Goal: Obtain resource: Download file/media

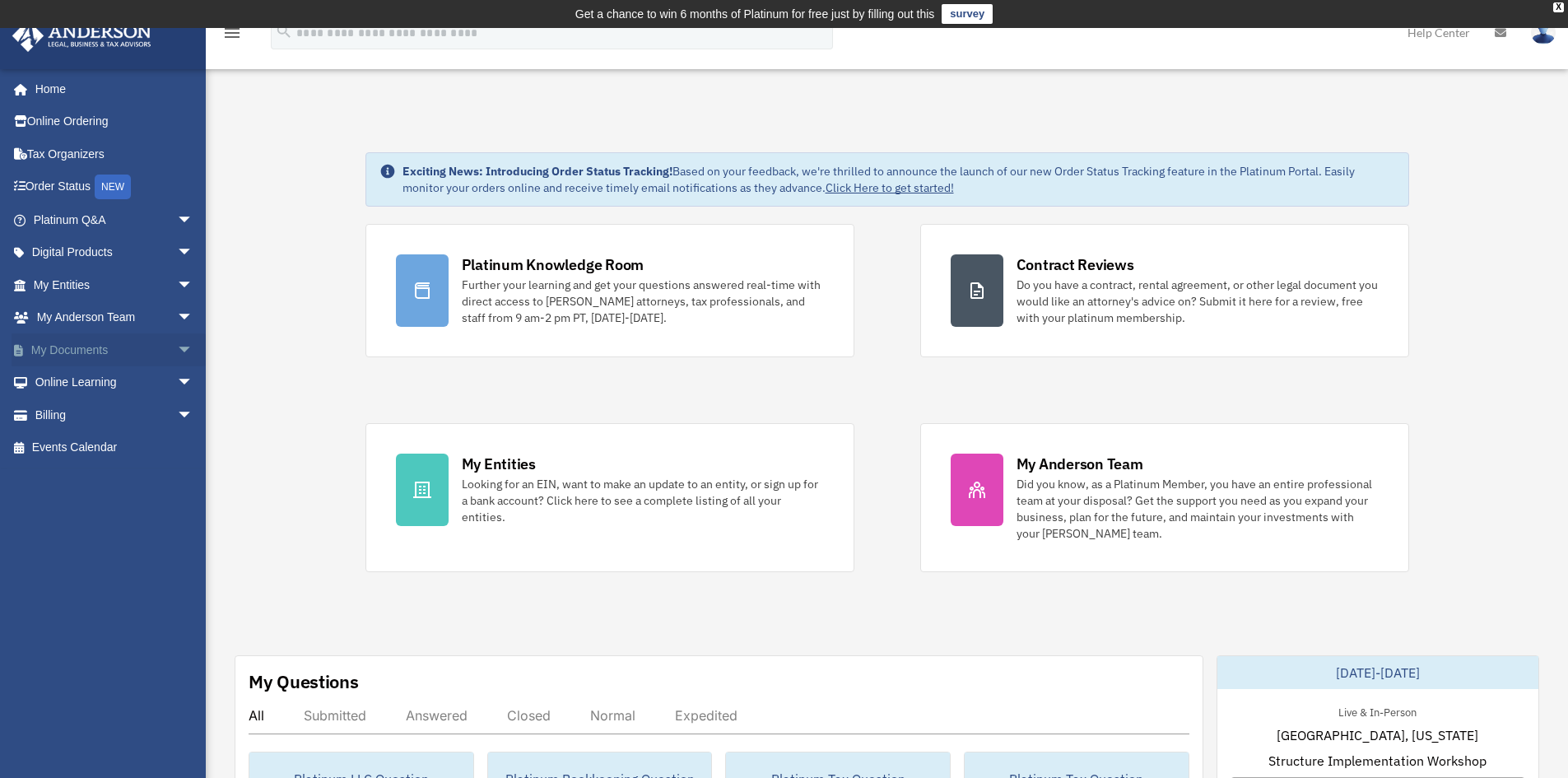
click at [82, 346] on link "My Documents arrow_drop_down" at bounding box center [114, 350] width 206 height 33
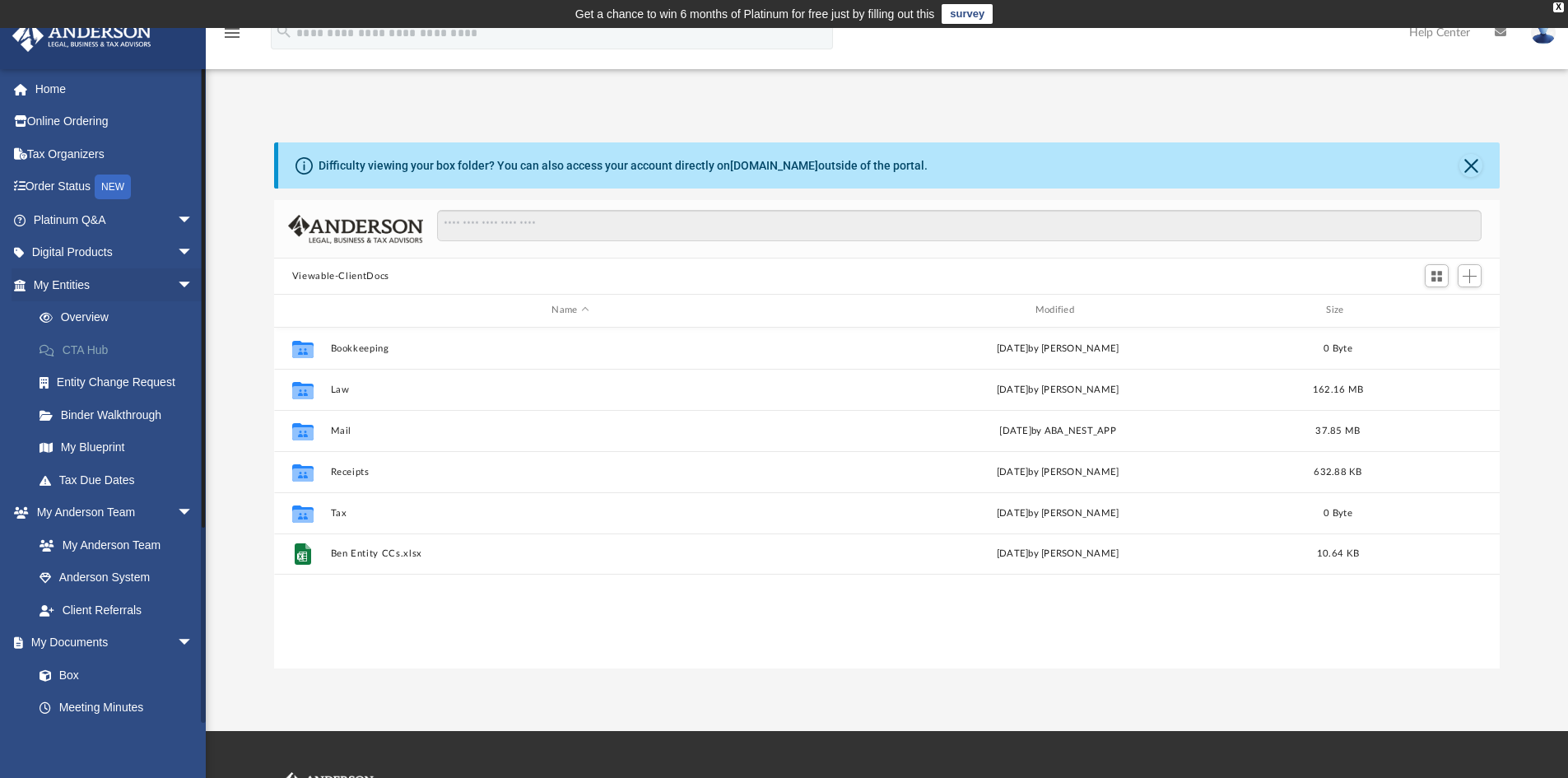
scroll to position [362, 1214]
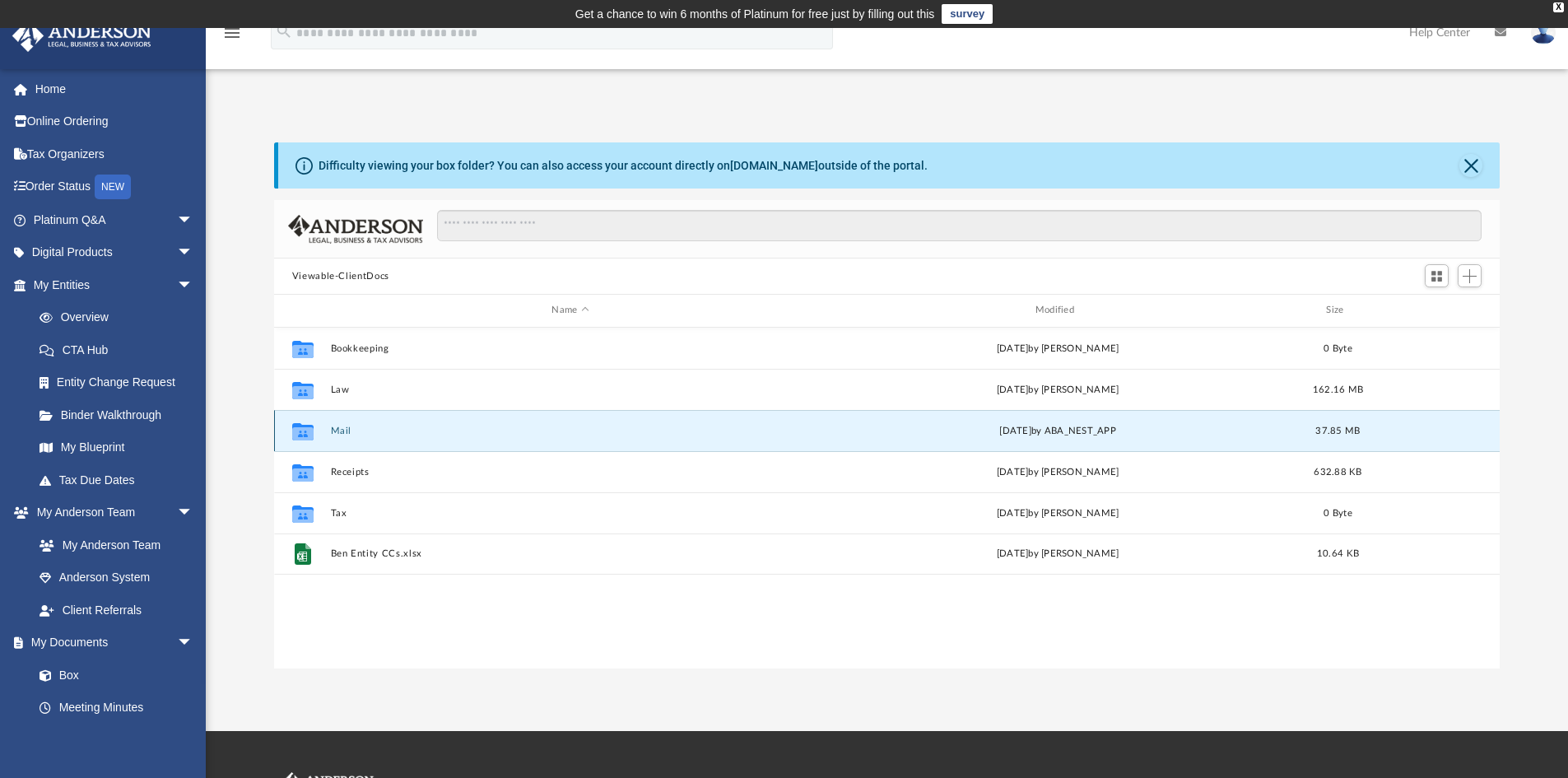
click at [347, 426] on button "Mail" at bounding box center [569, 430] width 480 height 11
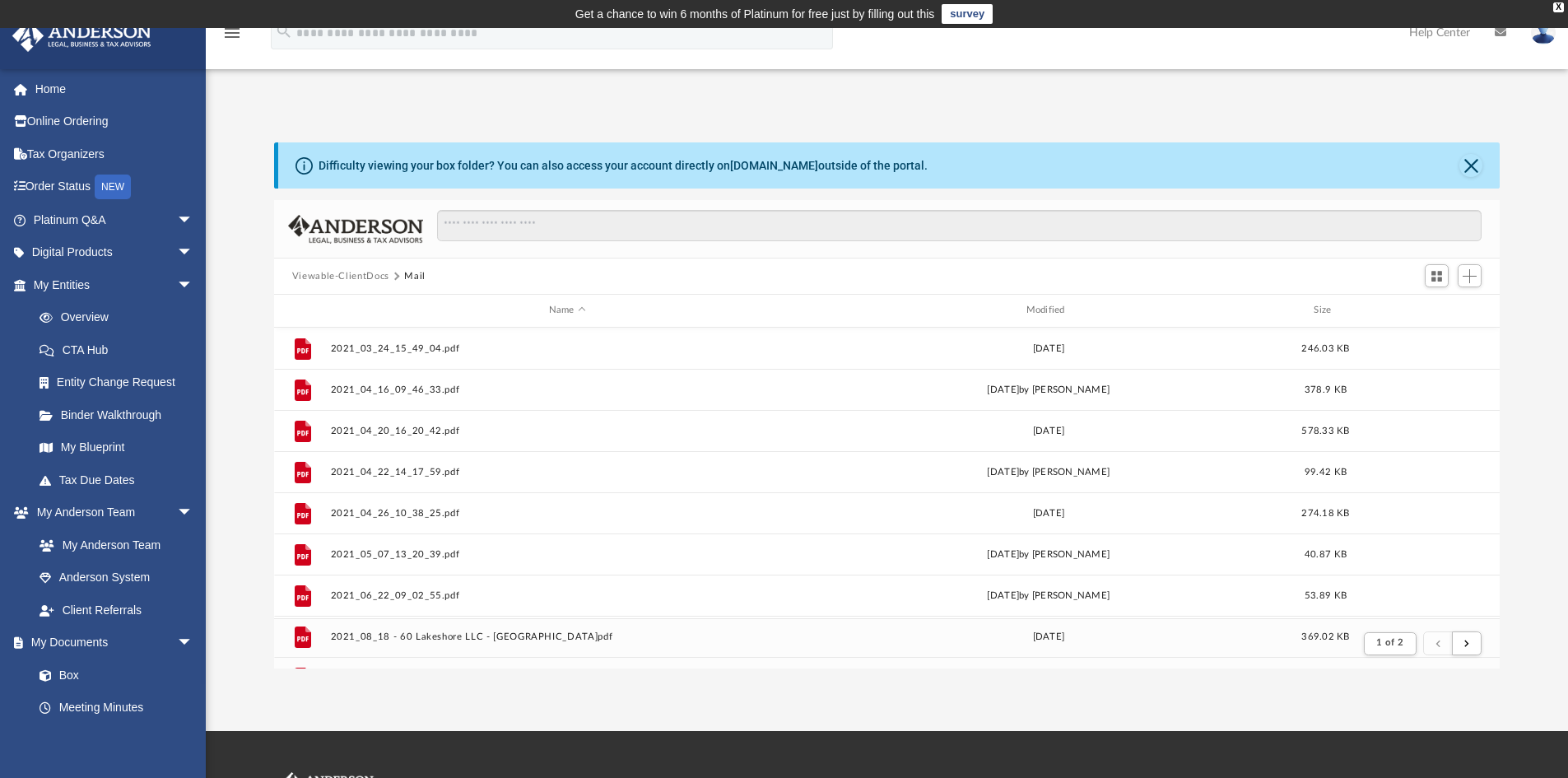
scroll to position [311, 1214]
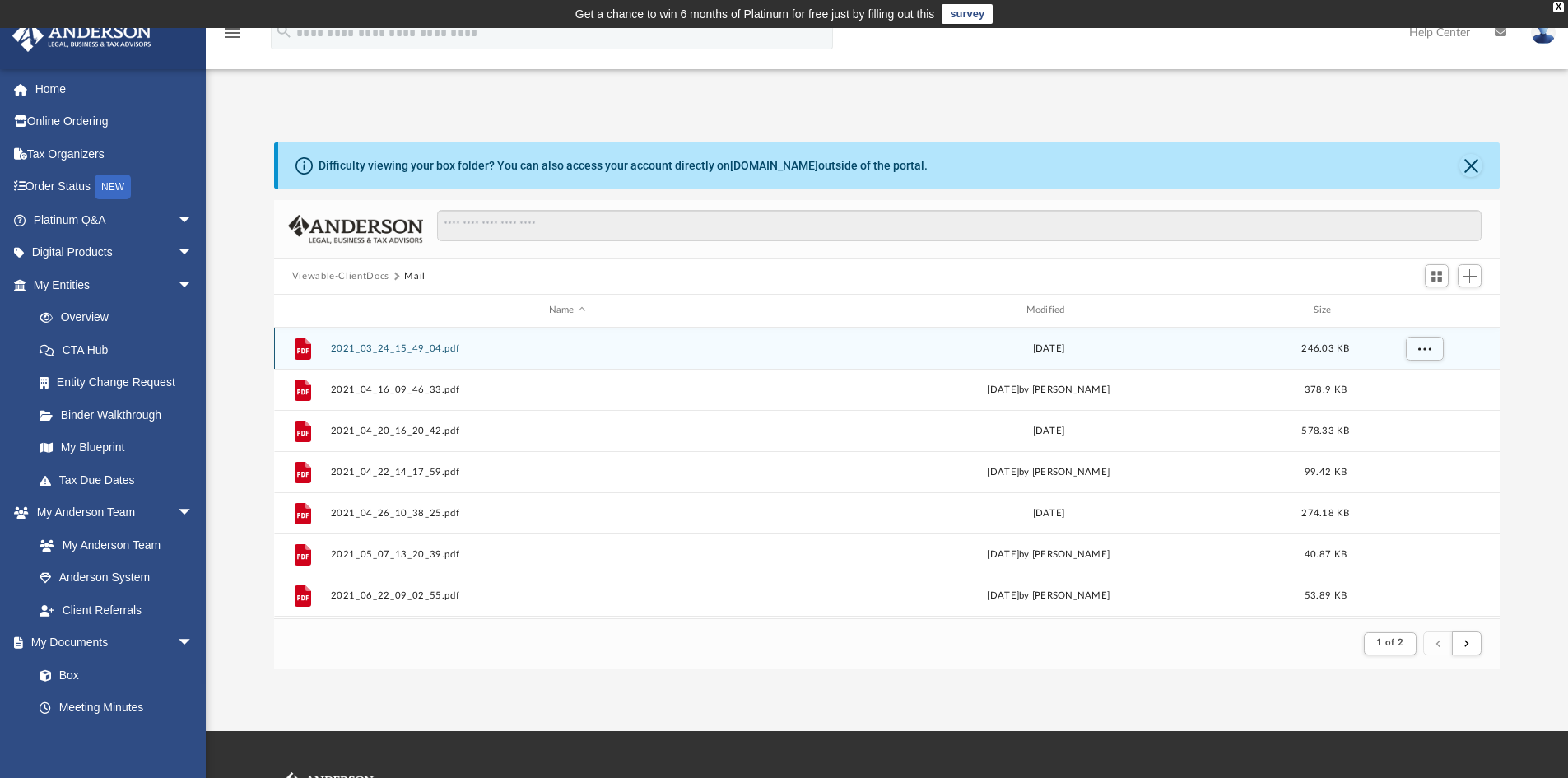
click at [377, 349] on button "2021_03_24_15_49_04.pdf" at bounding box center [566, 349] width 474 height 11
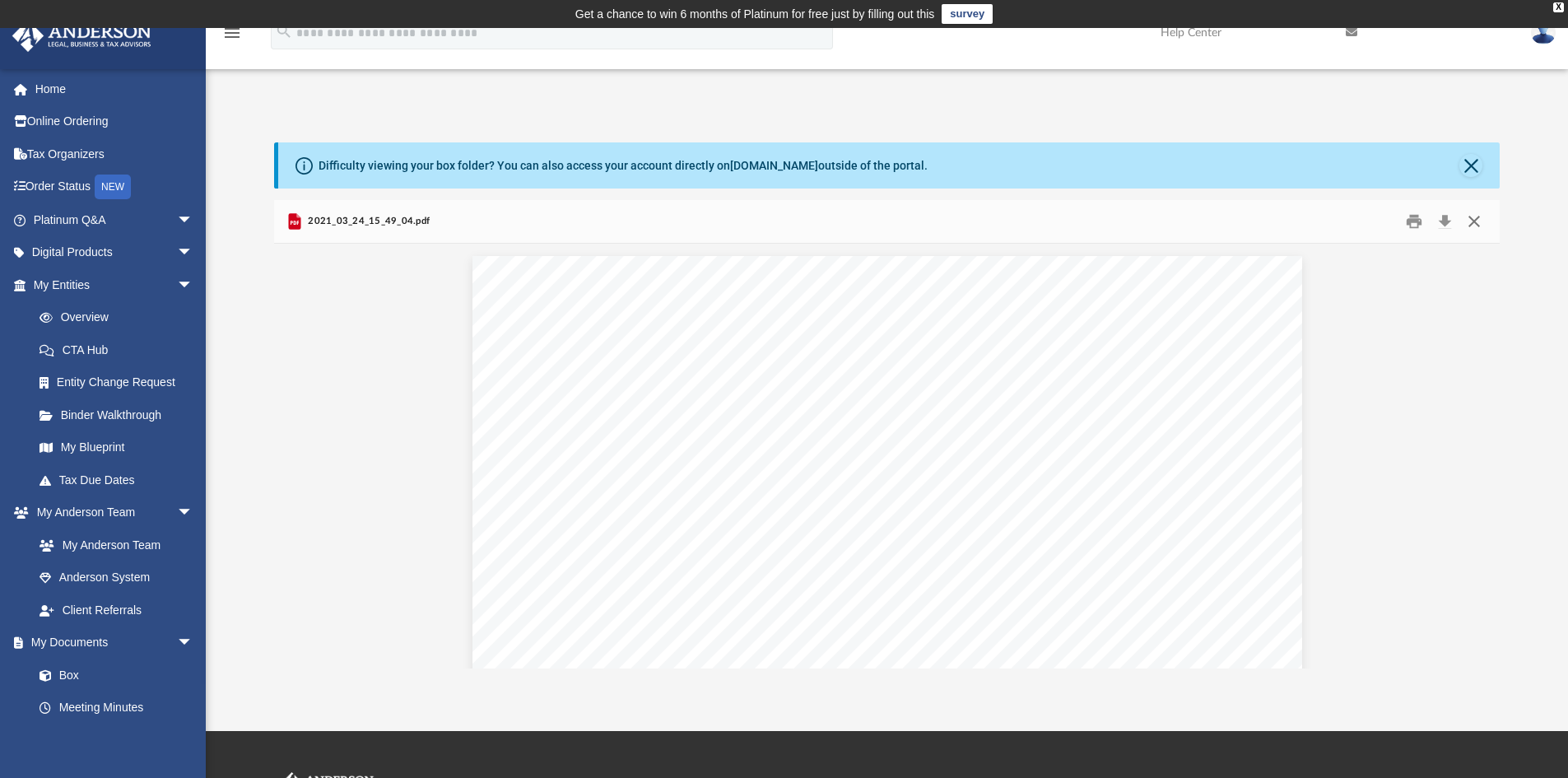
click at [1475, 221] on button "Close" at bounding box center [1474, 222] width 30 height 26
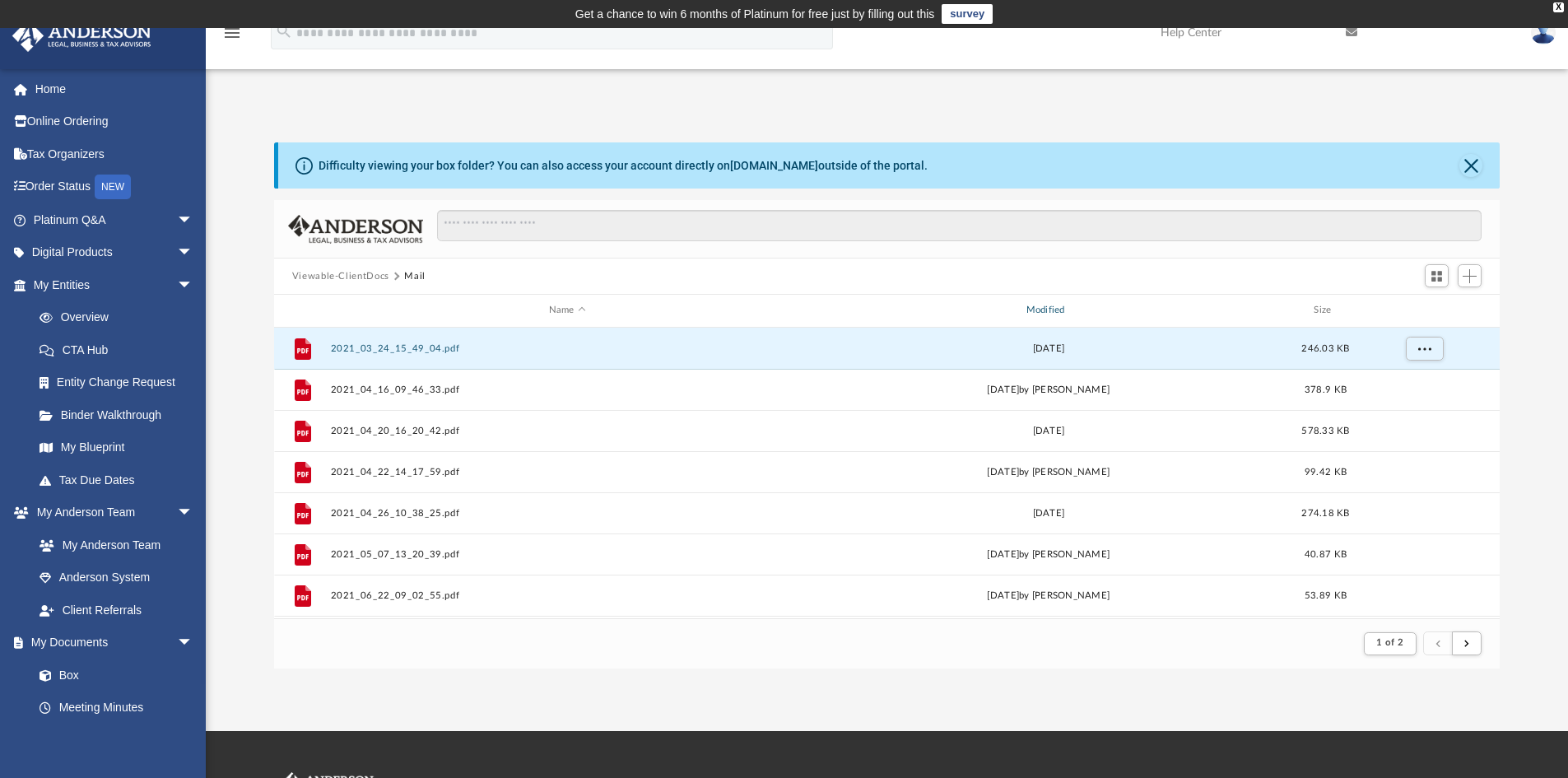
click at [1044, 308] on div "Modified" at bounding box center [1048, 310] width 474 height 15
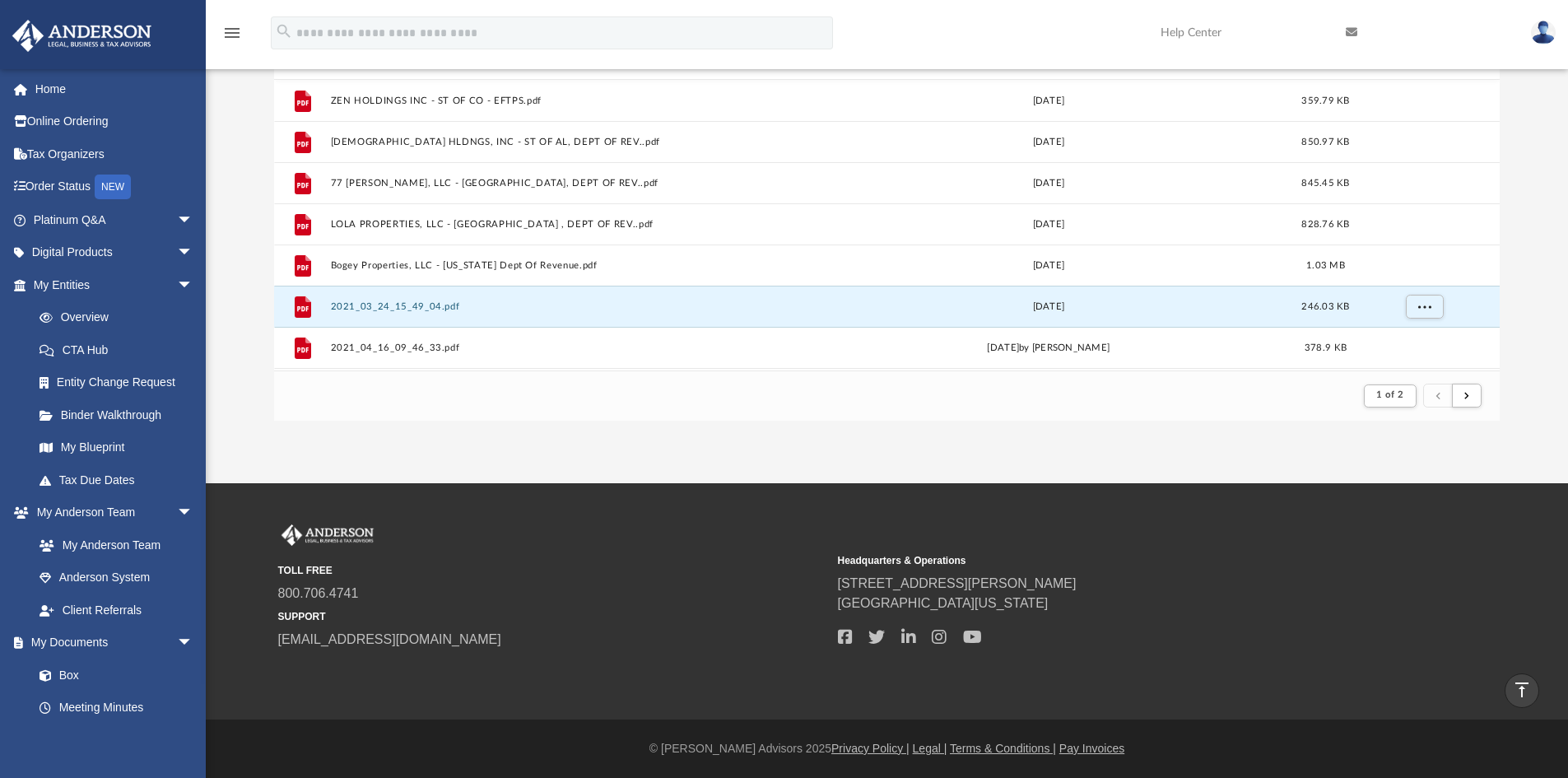
scroll to position [0, 0]
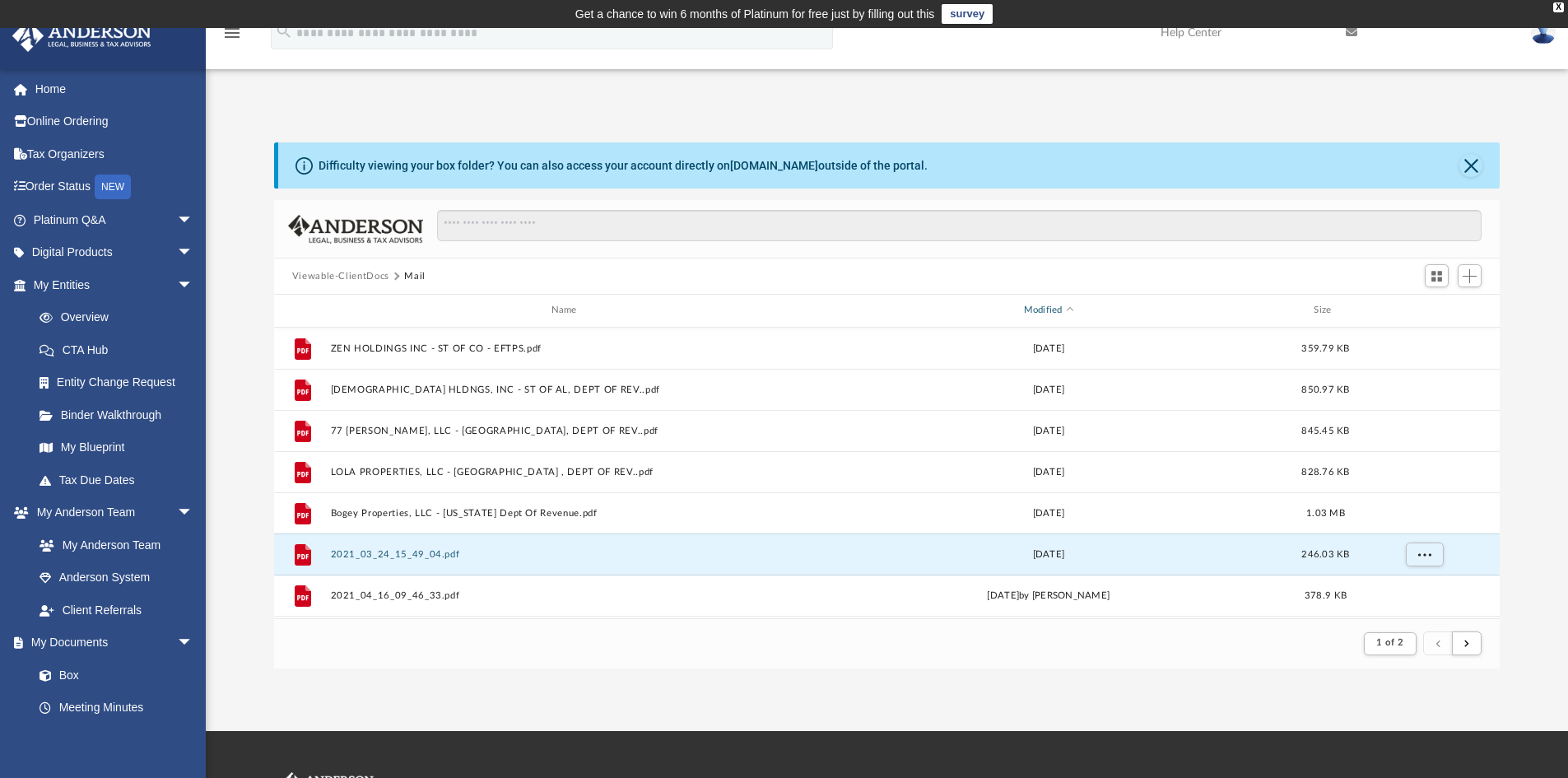
click at [1045, 307] on div "Modified" at bounding box center [1048, 310] width 474 height 15
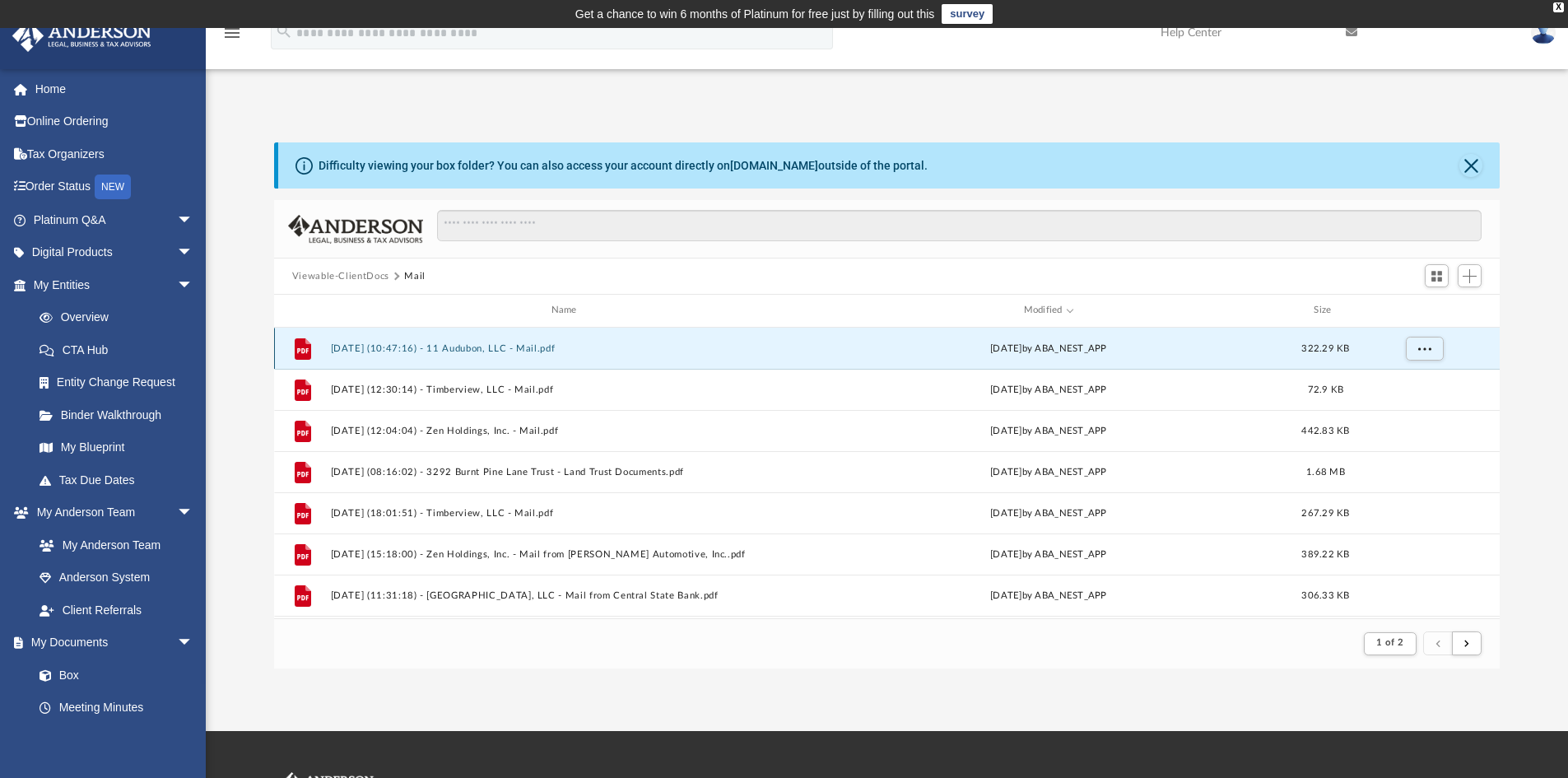
click at [466, 347] on button "[DATE] (10:47:16) - 11 Audubon, LLC - Mail.pdf" at bounding box center [566, 349] width 474 height 11
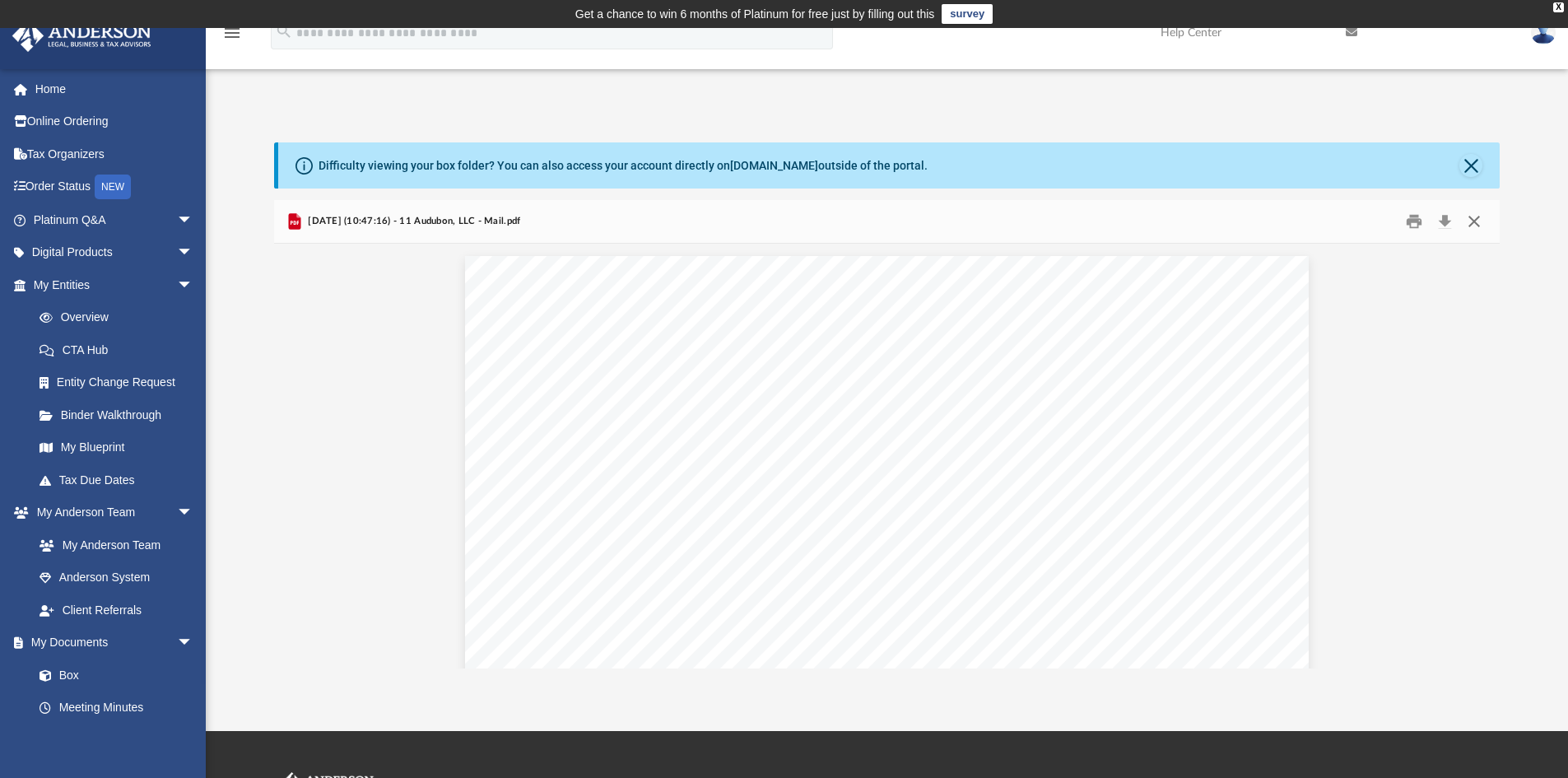
click at [1473, 216] on button "Close" at bounding box center [1474, 222] width 30 height 26
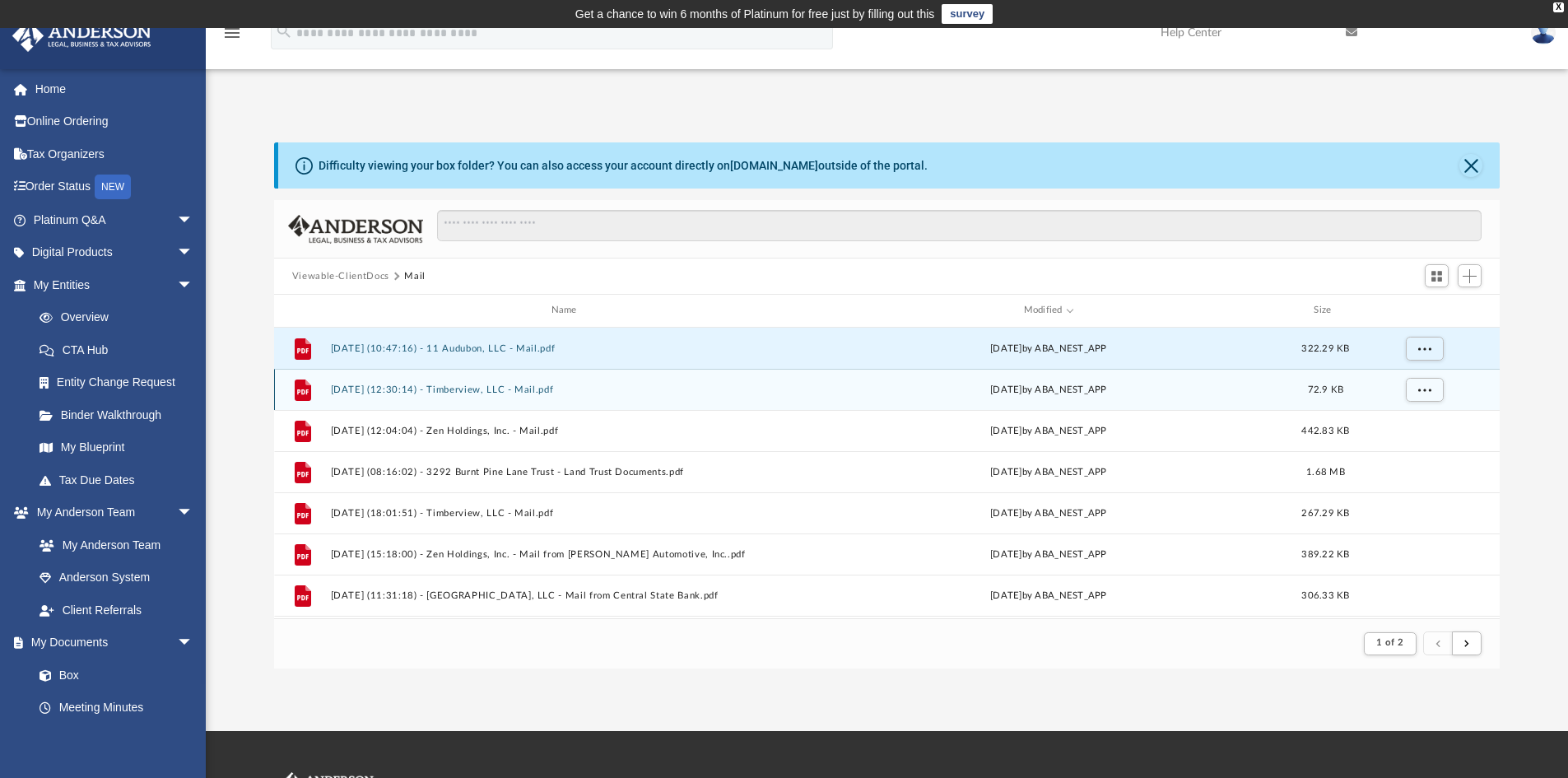
click at [839, 394] on div "[DATE] by ABA_NEST_APP" at bounding box center [1048, 389] width 474 height 15
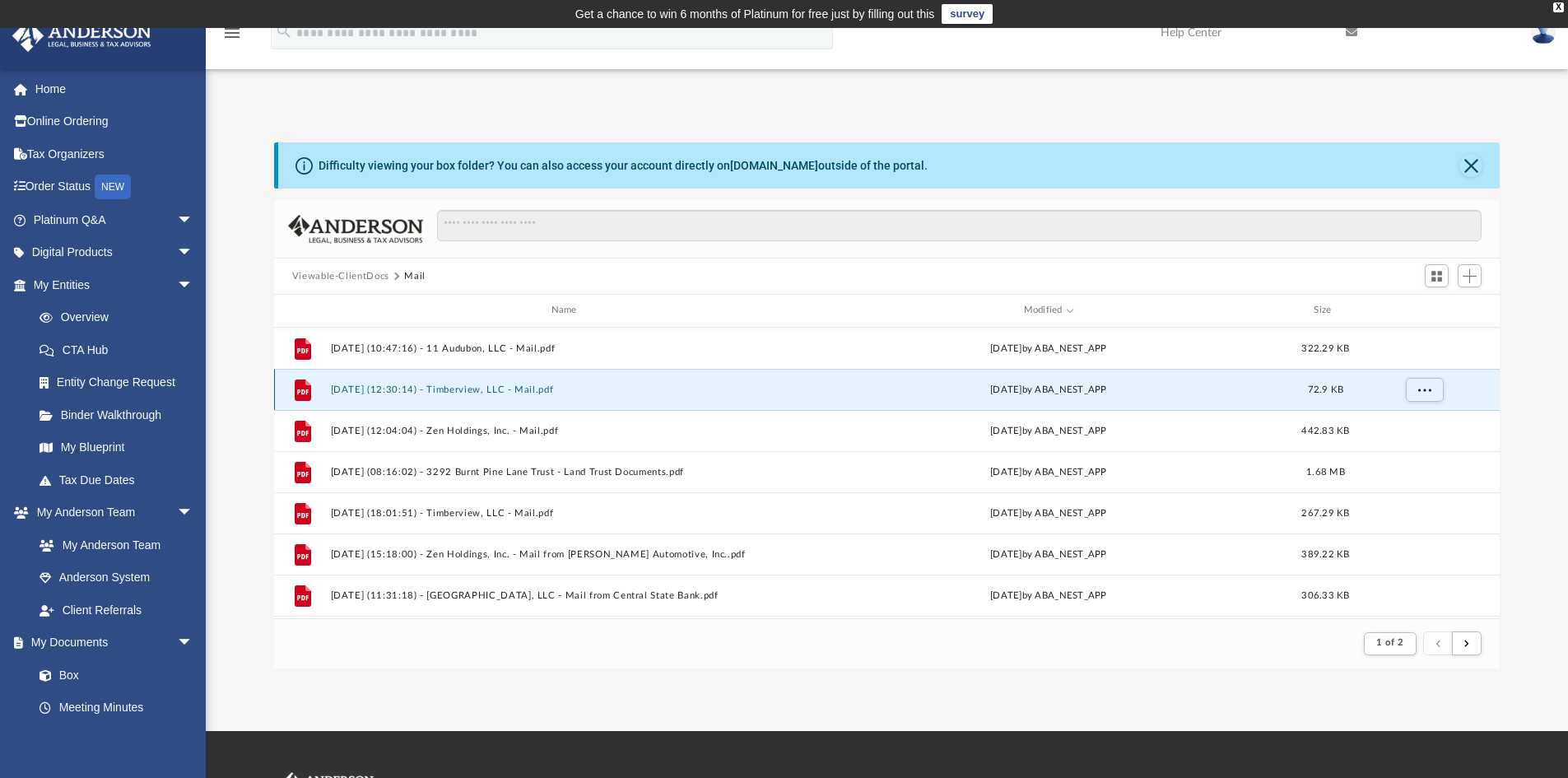
click at [892, 396] on div "[DATE] by ABA_NEST_APP" at bounding box center [1048, 389] width 474 height 15
click at [1115, 393] on div "[DATE] by ABA_NEST_APP" at bounding box center [1048, 389] width 474 height 15
click at [523, 385] on button "[DATE] (12:30:14) - Timberview, LLC - Mail.pdf" at bounding box center [566, 390] width 474 height 11
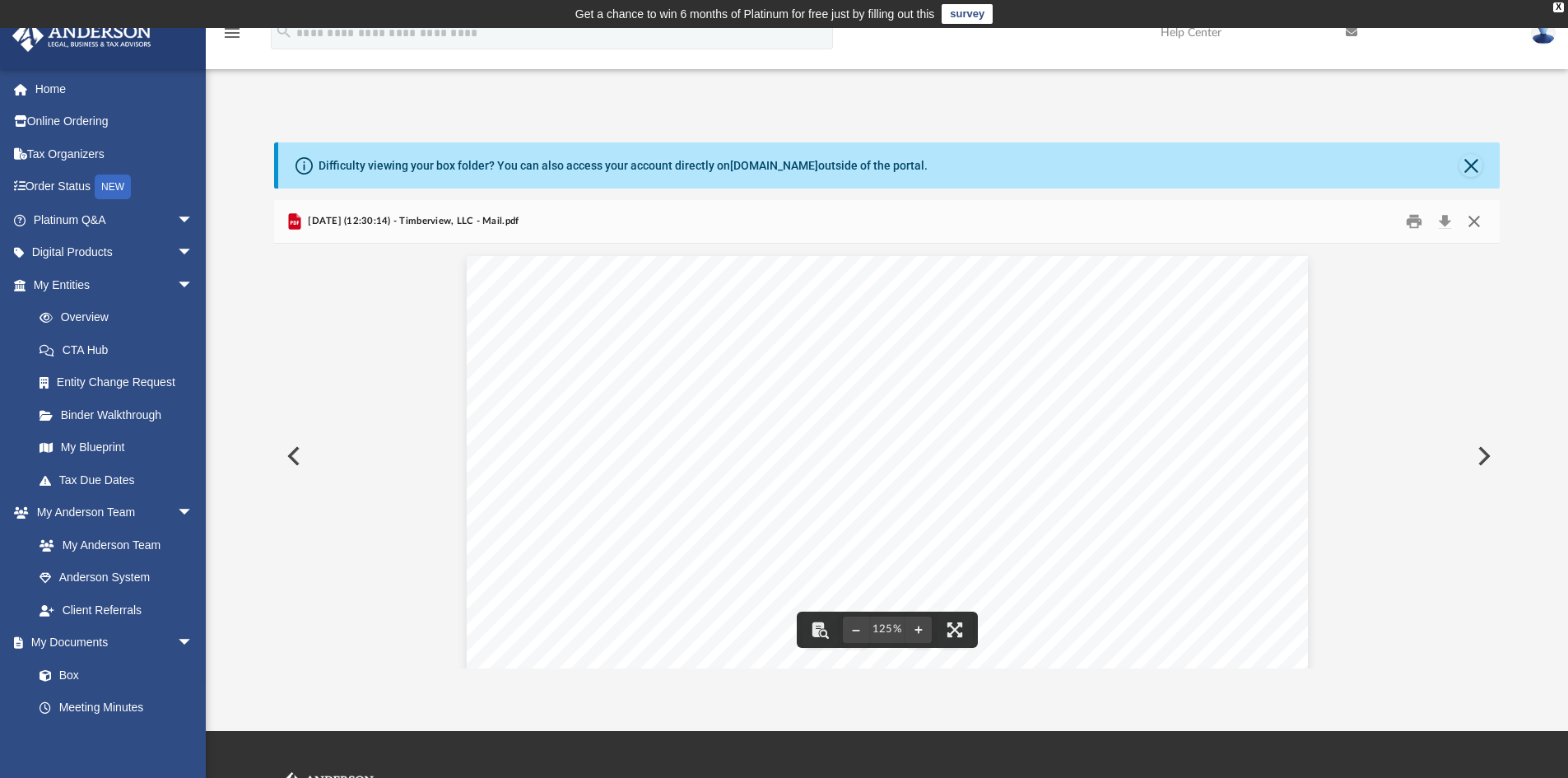
click at [1473, 216] on button "Close" at bounding box center [1474, 222] width 30 height 26
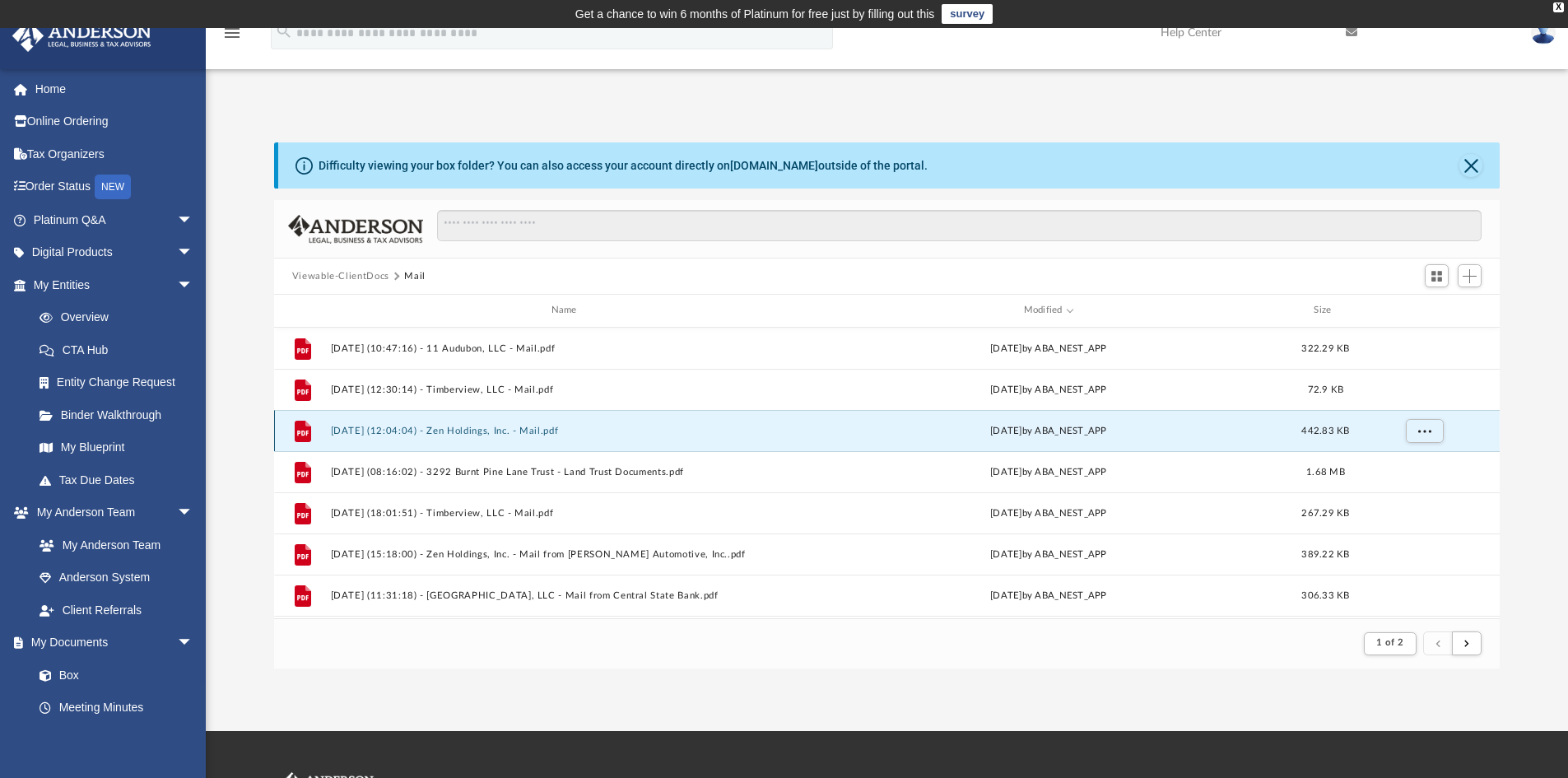
click at [493, 431] on button "[DATE] (12:04:04) - Zen Holdings, Inc. - Mail.pdf" at bounding box center [566, 430] width 474 height 11
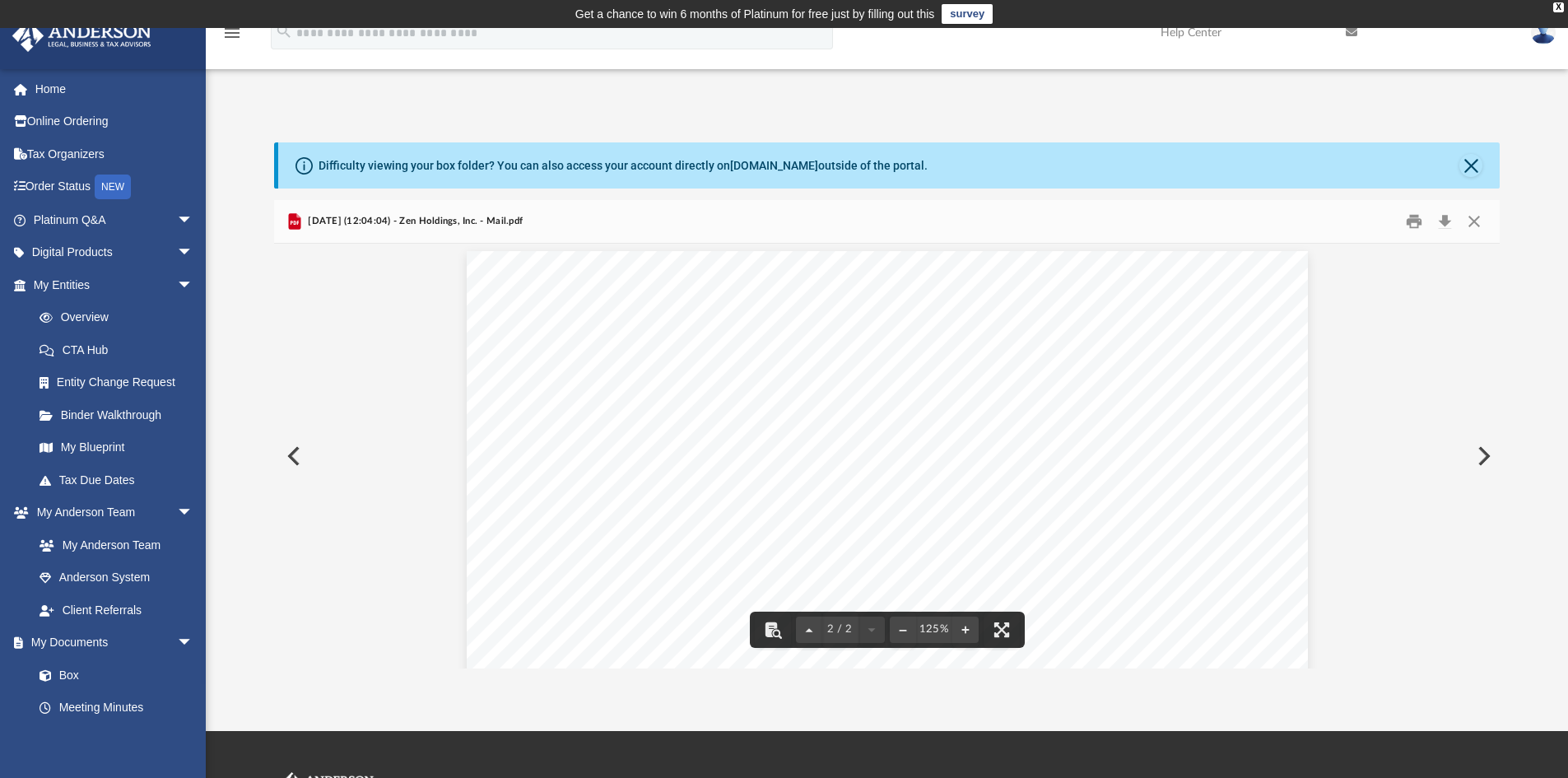
scroll to position [1153, 0]
click at [1476, 219] on button "Close" at bounding box center [1474, 222] width 30 height 26
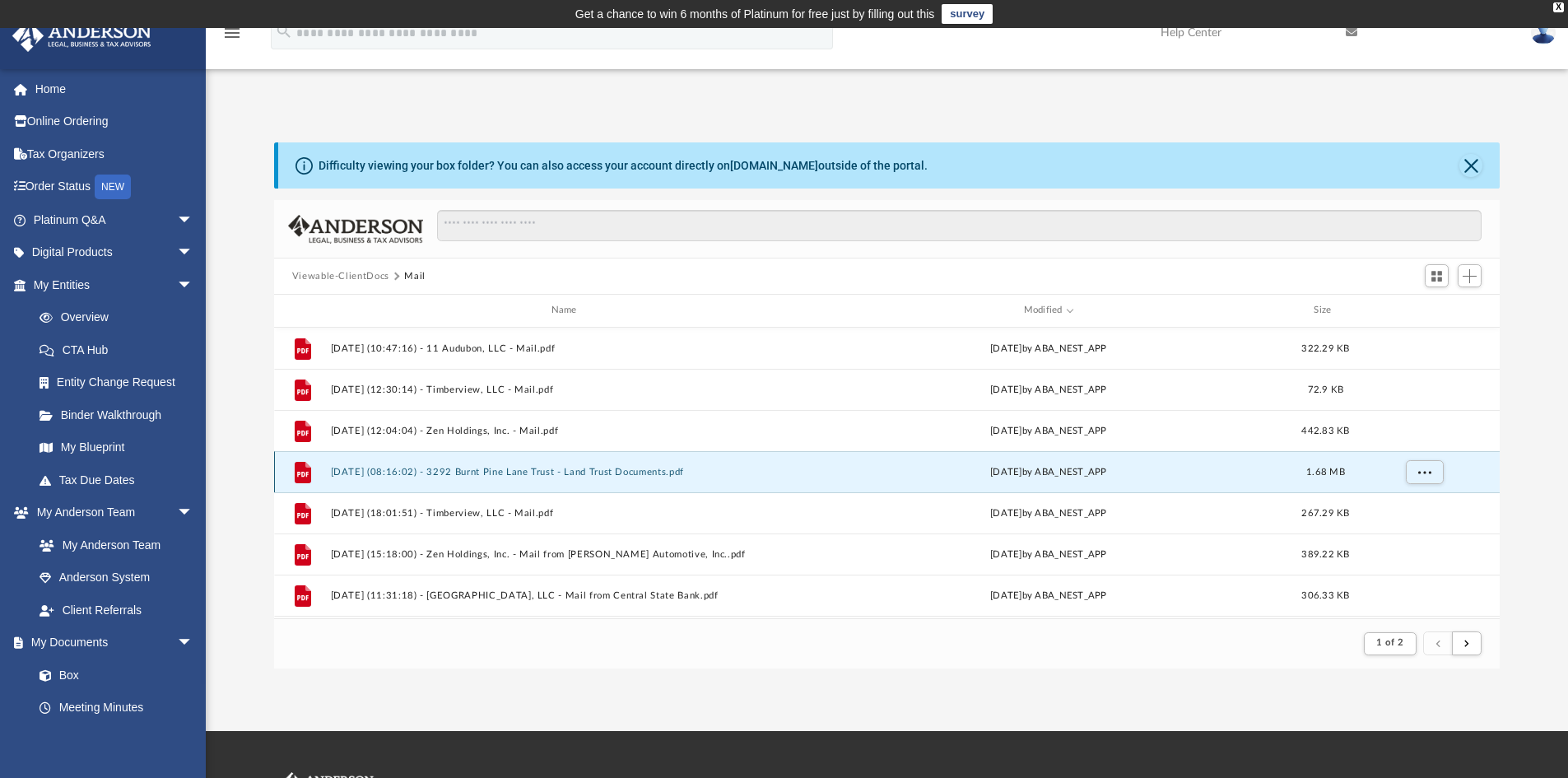
click at [581, 471] on button "[DATE] (08:16:02) - 3292 Burnt Pine Lane Trust - Land Trust Documents.pdf" at bounding box center [566, 472] width 474 height 11
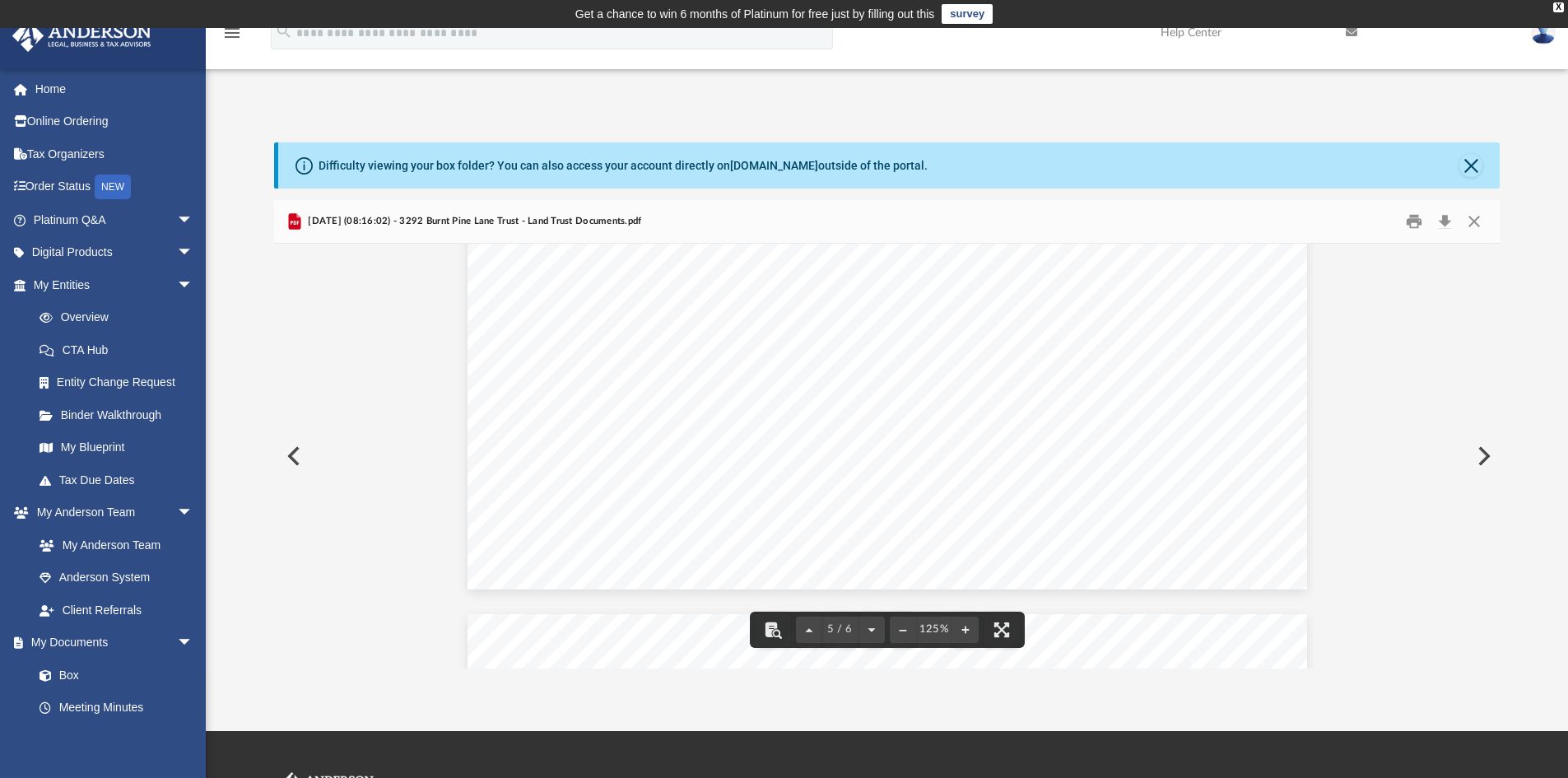
scroll to position [5188, 0]
click at [1413, 220] on button "Print" at bounding box center [1413, 222] width 33 height 26
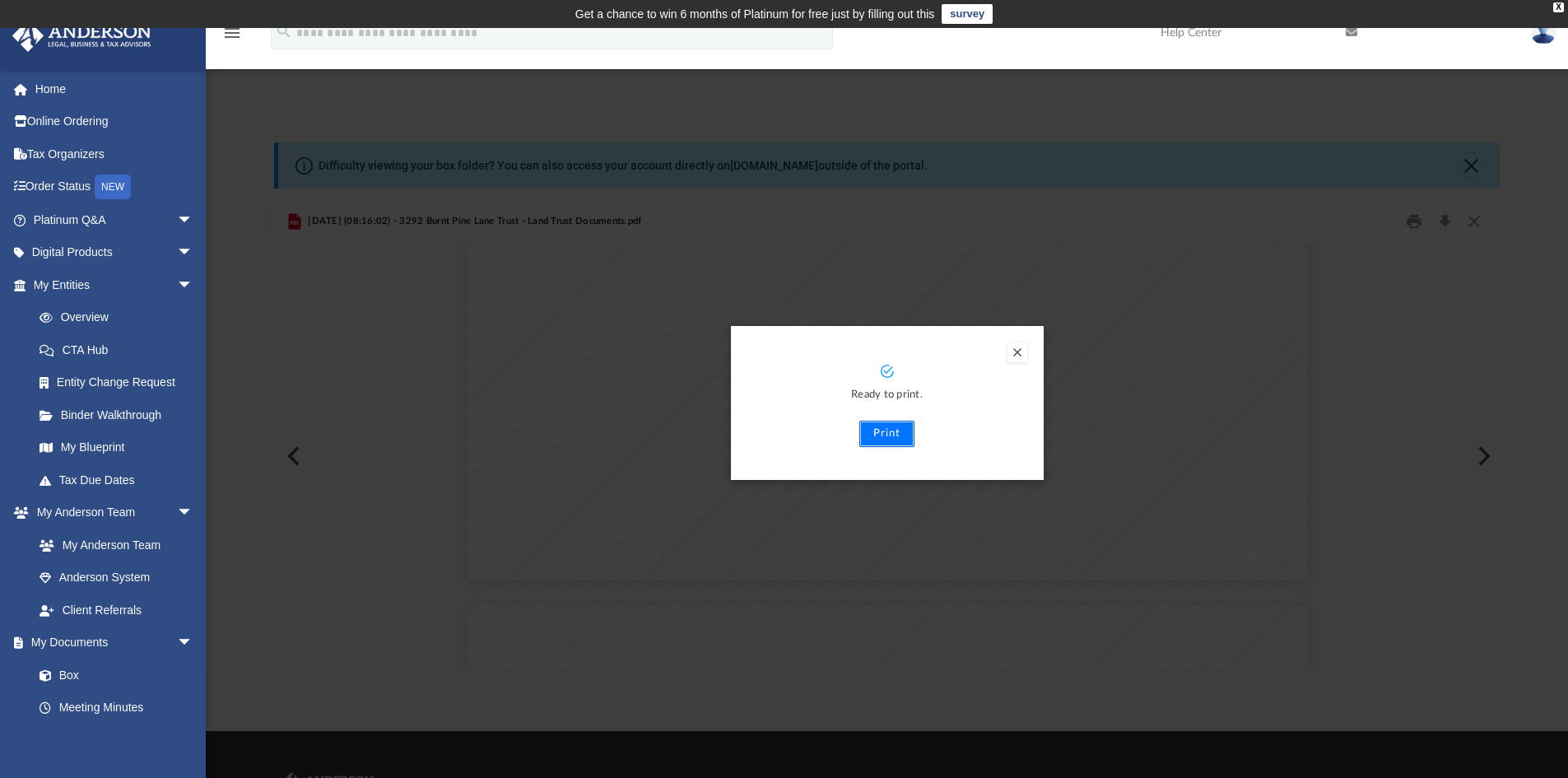
click at [878, 429] on button "Print" at bounding box center [887, 433] width 55 height 27
